Goal: Register for event/course

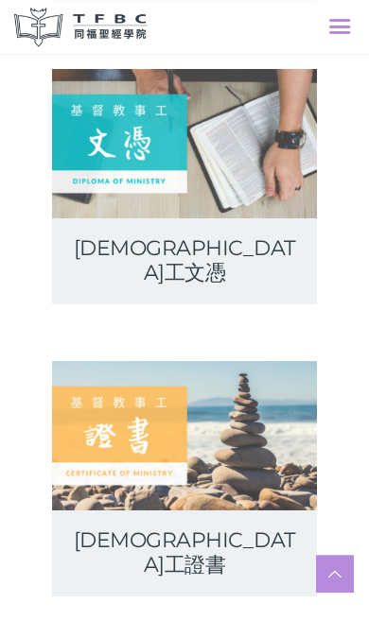
scroll to position [819, 0]
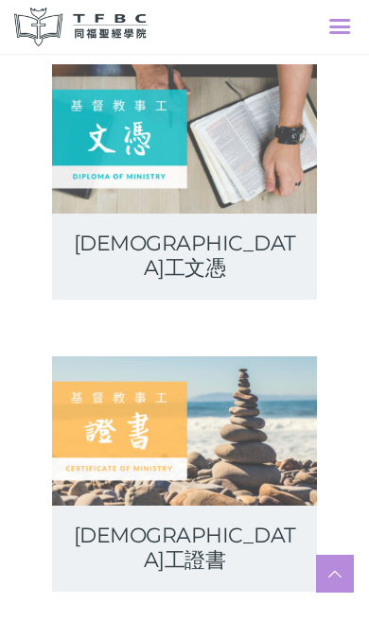
click at [339, 25] on span at bounding box center [339, 26] width 21 height 34
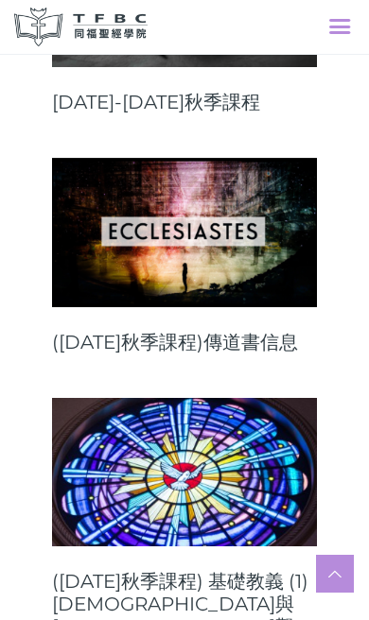
scroll to position [614, 0]
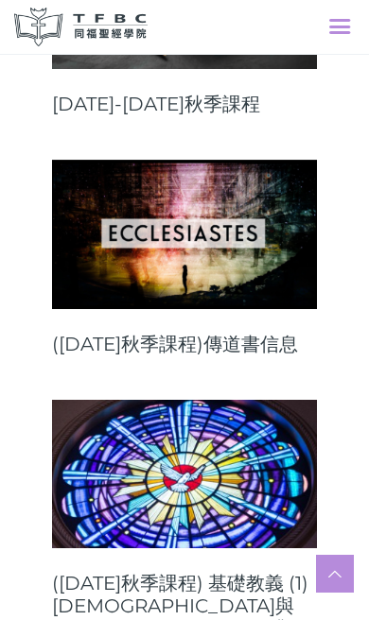
click at [216, 408] on link at bounding box center [184, 474] width 265 height 148
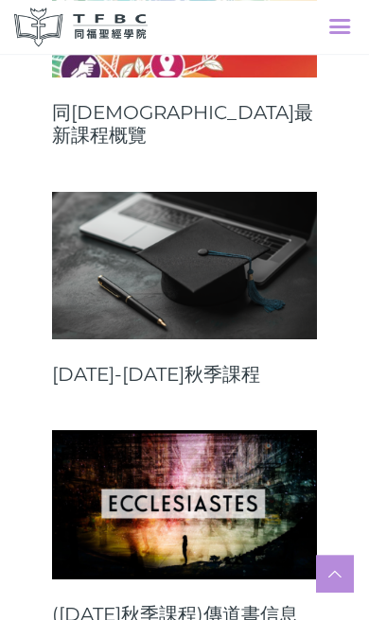
scroll to position [340, 0]
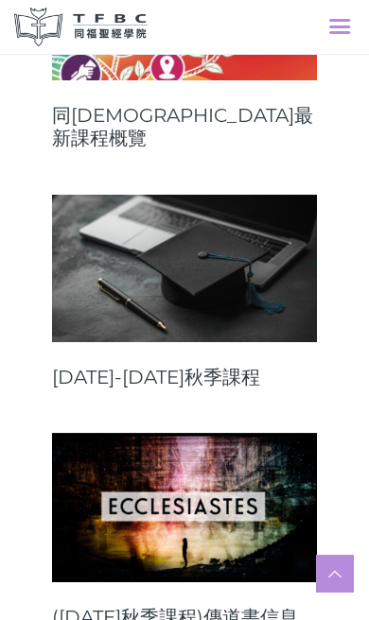
click at [166, 606] on link "(2025年秋季課程)傳道書信息" at bounding box center [184, 617] width 265 height 23
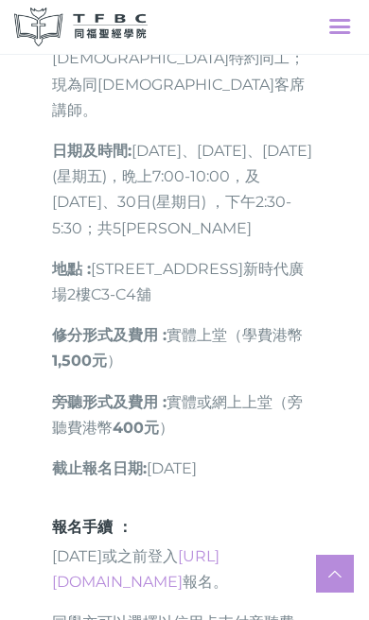
scroll to position [932, 0]
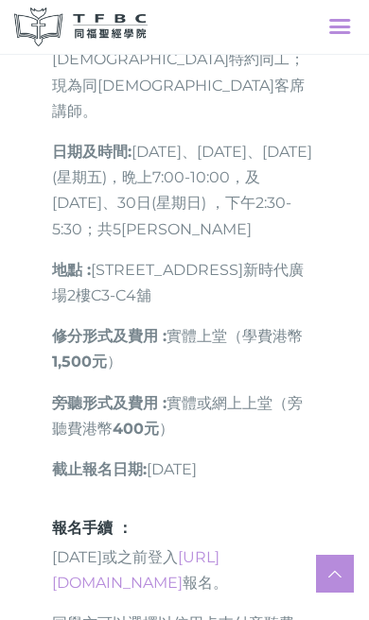
click at [206, 549] on link "https://go.tfbc.org.hk/2025F" at bounding box center [135, 571] width 167 height 44
